Goal: Task Accomplishment & Management: Use online tool/utility

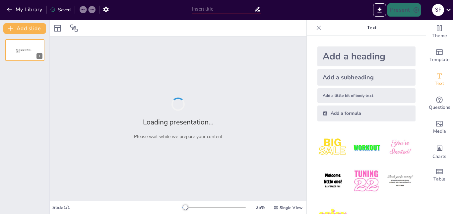
type input "[PERSON_NAME]: Innovación en Vasos Personalizables y Accesorios Únicos"
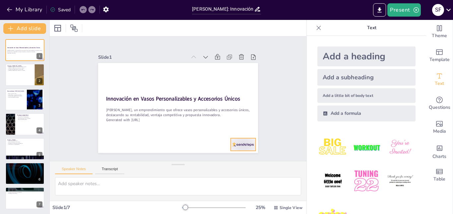
click at [241, 144] on div at bounding box center [238, 151] width 26 height 15
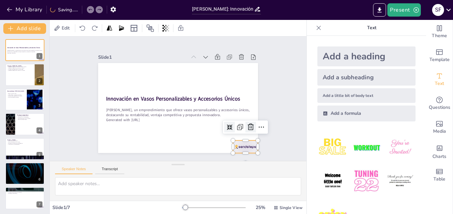
click at [248, 126] on icon at bounding box center [251, 127] width 6 height 7
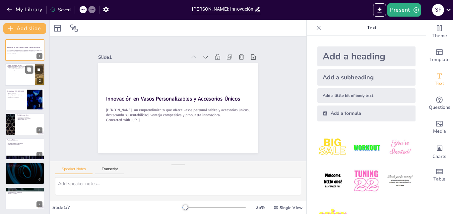
click at [22, 79] on div at bounding box center [25, 75] width 40 height 23
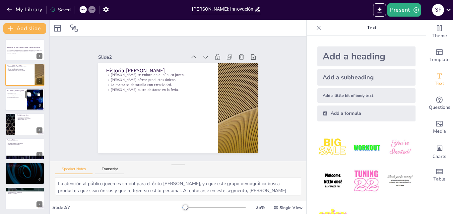
click at [16, 100] on div at bounding box center [25, 99] width 40 height 23
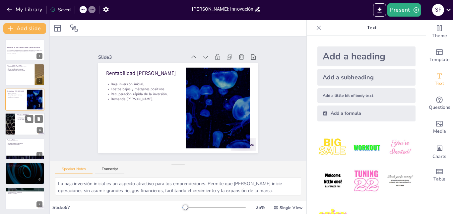
click at [23, 120] on p "Base de clientes leales." at bounding box center [30, 119] width 26 height 1
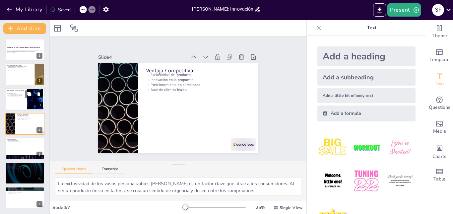
click at [22, 101] on div at bounding box center [25, 99] width 40 height 23
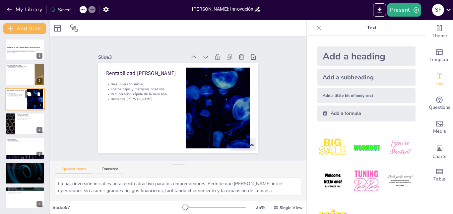
scroll to position [0, 0]
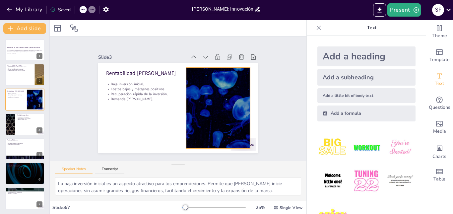
click at [214, 101] on div at bounding box center [217, 112] width 152 height 96
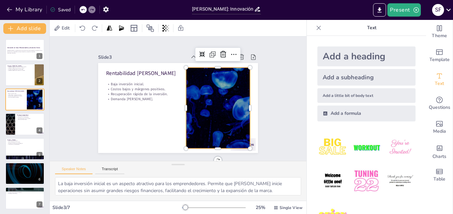
click at [271, 73] on div "Slide 1 Innovación en Vasos Personalizables y Accesorios Únicos [PERSON_NAME], …" at bounding box center [178, 98] width 197 height 108
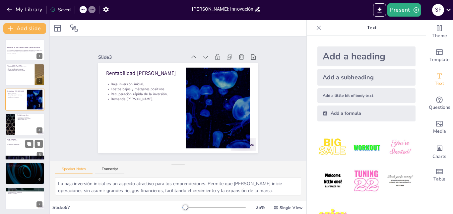
scroll to position [1, 0]
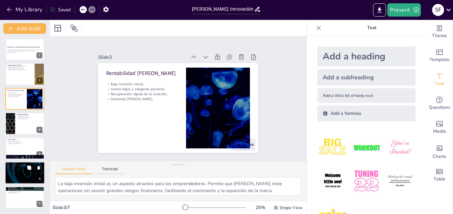
click at [27, 167] on icon at bounding box center [29, 167] width 5 height 5
type textarea "La venta de vasos personalizables es el objetivo principal [PERSON_NAME]. Al en…"
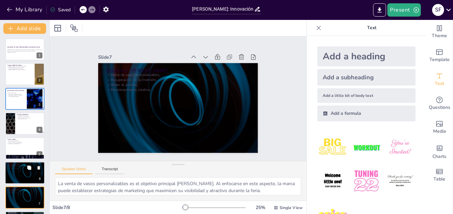
scroll to position [25, 0]
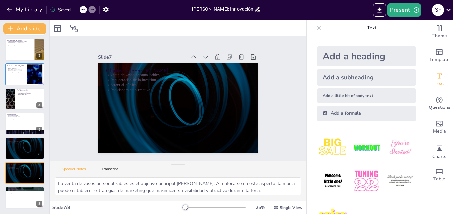
click at [74, 86] on div "Slide 1 Innovación en Vasos Personalizables y Accesorios Únicos [PERSON_NAME], …" at bounding box center [178, 98] width 257 height 124
click at [379, 8] on icon "Export to PowerPoint" at bounding box center [379, 10] width 7 height 7
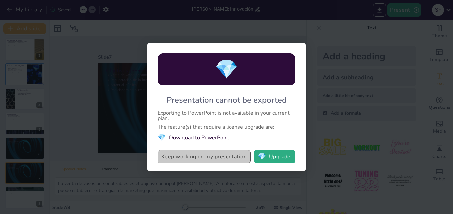
click at [221, 159] on button "Keep working on my presentation" at bounding box center [204, 156] width 93 height 13
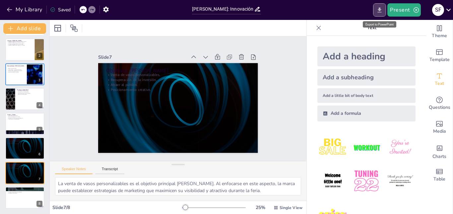
click at [383, 9] on icon "Export to PowerPoint" at bounding box center [379, 10] width 7 height 7
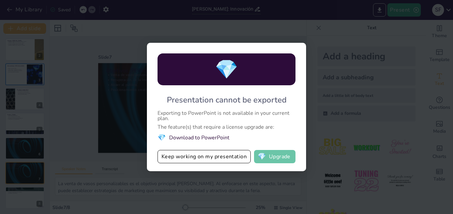
click at [268, 155] on button "💎 Upgrade" at bounding box center [274, 156] width 41 height 13
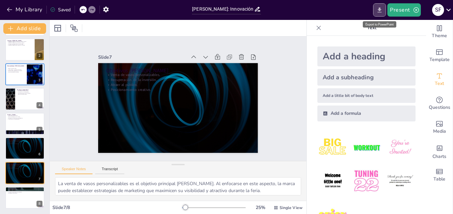
click at [377, 8] on icon "Export to PowerPoint" at bounding box center [379, 10] width 7 height 7
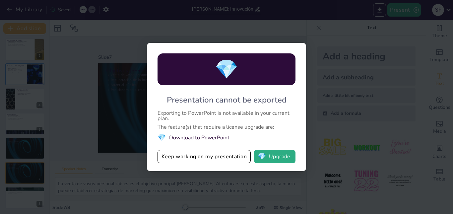
drag, startPoint x: 156, startPoint y: 109, endPoint x: 228, endPoint y: 122, distance: 72.4
click at [228, 122] on div "💎 Presentation cannot be exported Exporting to PowerPoint is not available in y…" at bounding box center [226, 107] width 159 height 128
drag, startPoint x: 197, startPoint y: 158, endPoint x: 216, endPoint y: 118, distance: 44.4
click at [216, 118] on div "💎 Presentation cannot be exported Exporting to PowerPoint is not available in y…" at bounding box center [226, 107] width 159 height 128
click at [202, 136] on li "💎 Download to PowerPoint" at bounding box center [227, 137] width 138 height 9
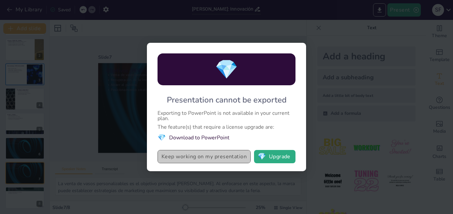
click at [194, 156] on button "Keep working on my presentation" at bounding box center [204, 156] width 93 height 13
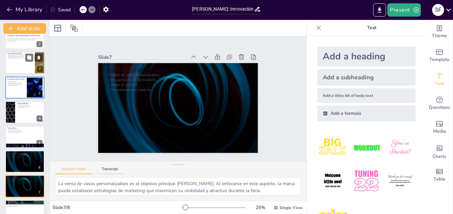
scroll to position [0, 0]
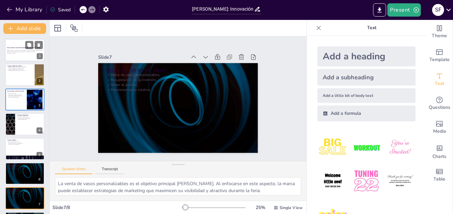
click at [25, 51] on p "[PERSON_NAME], un emprendimiento que ofrece vasos personalizables y accesorios …" at bounding box center [25, 51] width 36 height 2
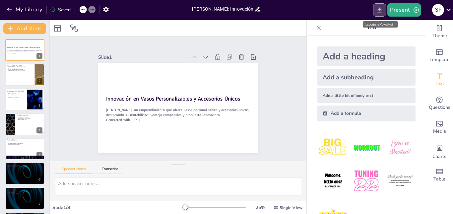
click at [376, 9] on button "Export to PowerPoint" at bounding box center [379, 9] width 13 height 13
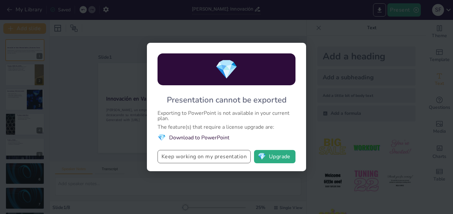
click at [212, 154] on button "Keep working on my presentation" at bounding box center [204, 156] width 93 height 13
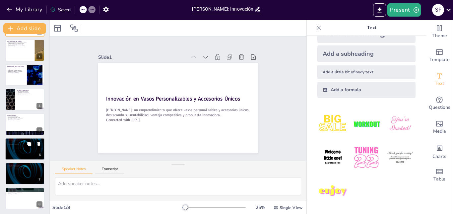
scroll to position [25, 0]
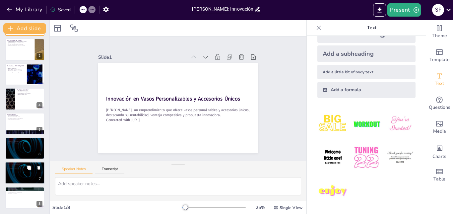
click at [21, 168] on p "Posicionamiento creativo." at bounding box center [25, 168] width 36 height 1
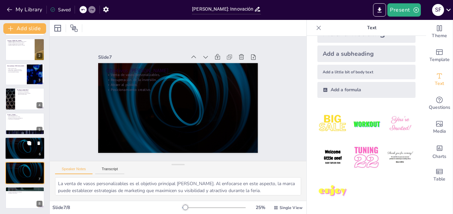
click at [17, 159] on div at bounding box center [25, 148] width 40 height 23
click at [37, 167] on icon at bounding box center [38, 167] width 5 height 5
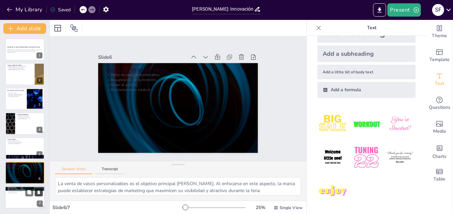
scroll to position [1, 0]
click at [15, 190] on p "Creación de identidad de marca." at bounding box center [25, 190] width 36 height 1
type textarea "Cada color seleccionado tiene un significado específico que está alineado con l…"
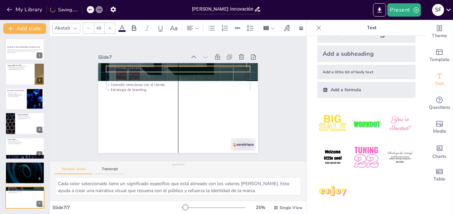
click at [112, 65] on p "Colores [PERSON_NAME]" at bounding box center [181, 69] width 144 height 23
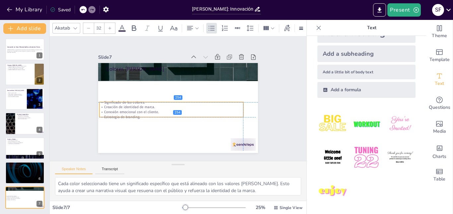
drag, startPoint x: 113, startPoint y: 80, endPoint x: 106, endPoint y: 108, distance: 29.2
click at [106, 109] on p "Conexión emocional con el cliente." at bounding box center [171, 111] width 144 height 5
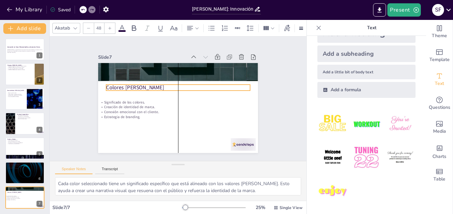
drag, startPoint x: 110, startPoint y: 77, endPoint x: 108, endPoint y: 84, distance: 7.5
click at [108, 84] on p "Colores [PERSON_NAME]" at bounding box center [179, 87] width 144 height 23
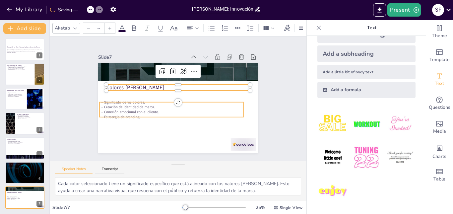
type input "32"
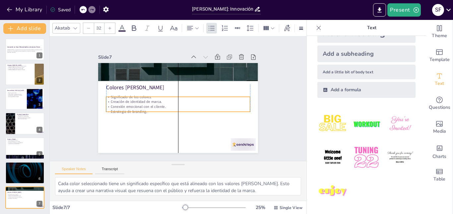
drag, startPoint x: 114, startPoint y: 107, endPoint x: 118, endPoint y: 102, distance: 6.8
click at [118, 104] on p "Conexión emocional con el cliente." at bounding box center [178, 106] width 144 height 5
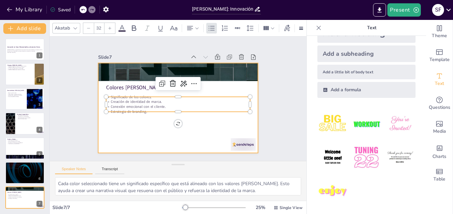
click at [120, 125] on div at bounding box center [177, 108] width 168 height 106
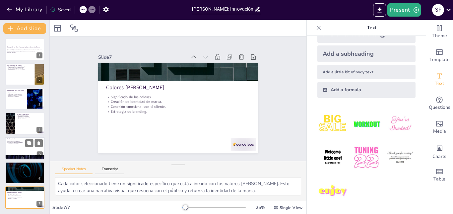
click at [7, 147] on div at bounding box center [25, 148] width 40 height 23
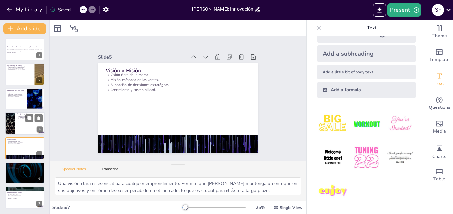
click at [16, 120] on div at bounding box center [25, 123] width 40 height 23
type textarea "La exclusividad de los vasos personalizables [PERSON_NAME] es un factor clave q…"
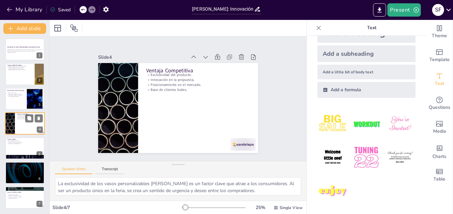
scroll to position [0, 0]
